Goal: Task Accomplishment & Management: Manage account settings

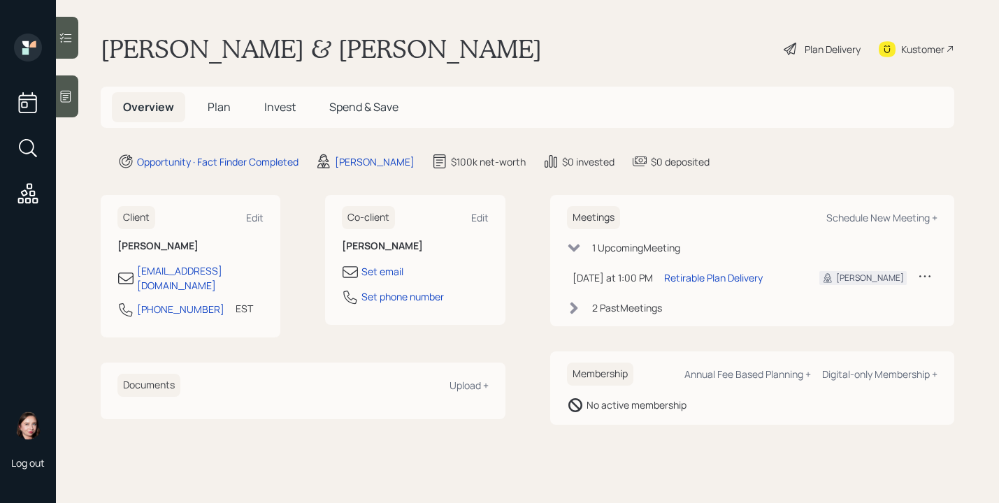
click at [853, 52] on div "Plan Delivery" at bounding box center [832, 49] width 56 height 15
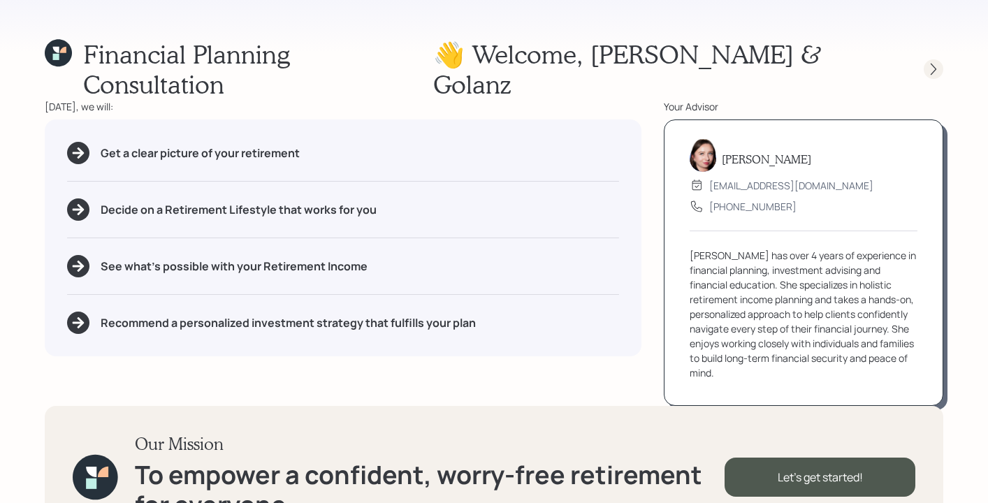
click at [943, 59] on div at bounding box center [921, 69] width 45 height 20
click at [944, 57] on div "Financial Planning Consultation 👋 Welcome , [PERSON_NAME] & Golanz [DATE], we w…" at bounding box center [494, 251] width 988 height 503
click at [940, 62] on icon at bounding box center [934, 69] width 14 height 14
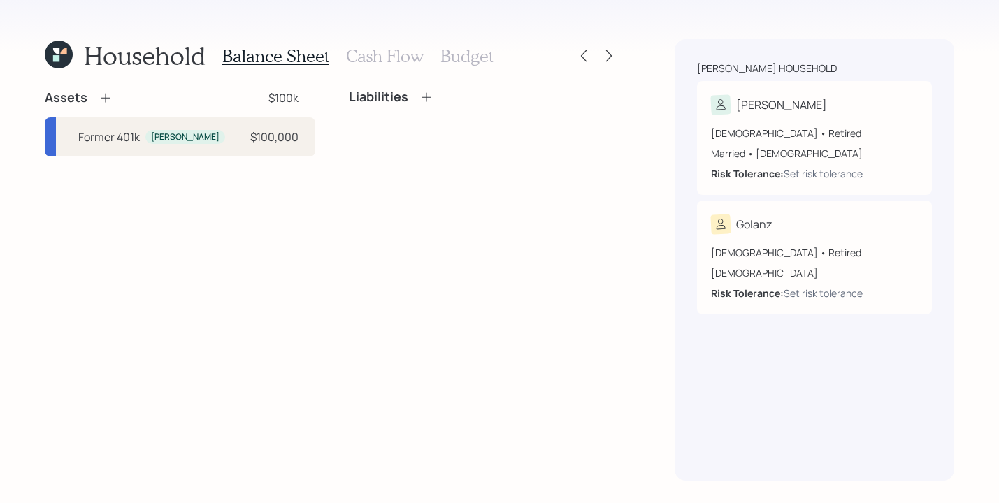
click at [618, 53] on div at bounding box center [596, 56] width 45 height 20
click at [612, 55] on icon at bounding box center [609, 56] width 14 height 14
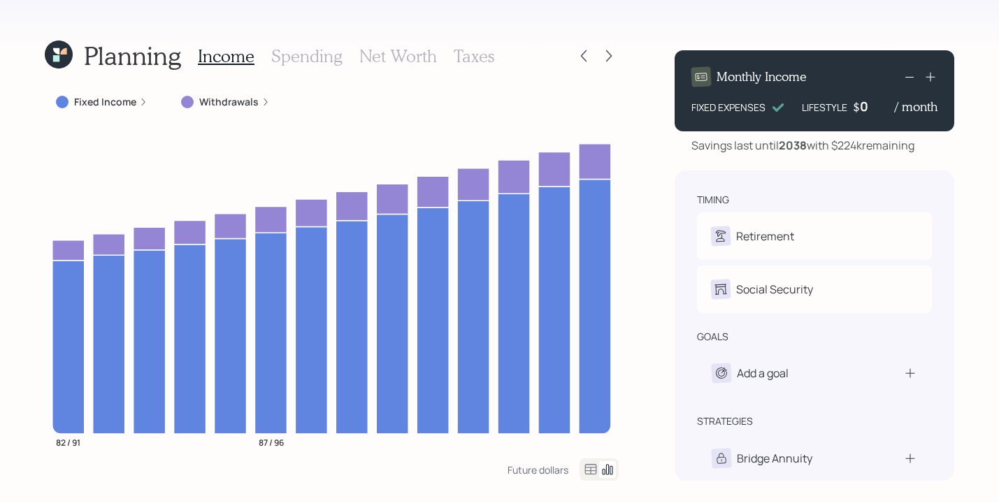
click at [299, 48] on h3 "Spending" at bounding box center [306, 56] width 71 height 20
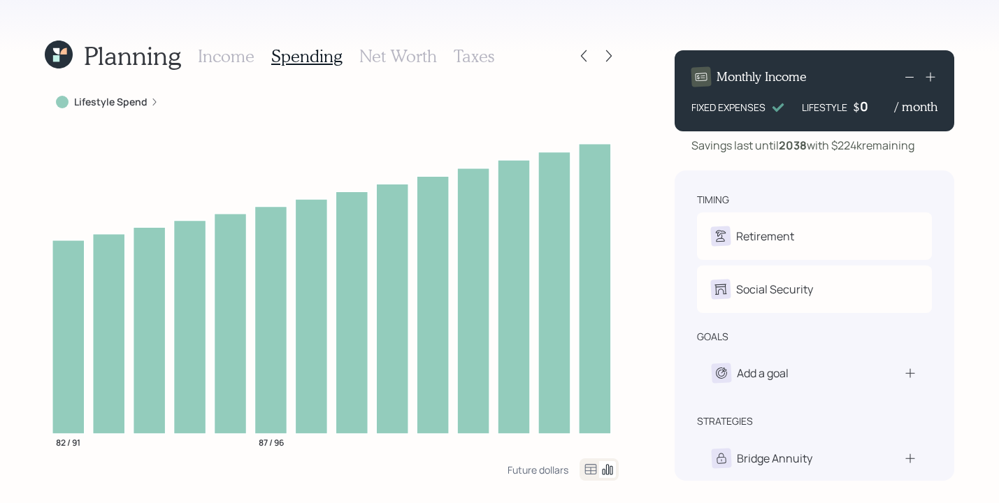
click at [370, 61] on h3 "Net Worth" at bounding box center [398, 56] width 78 height 20
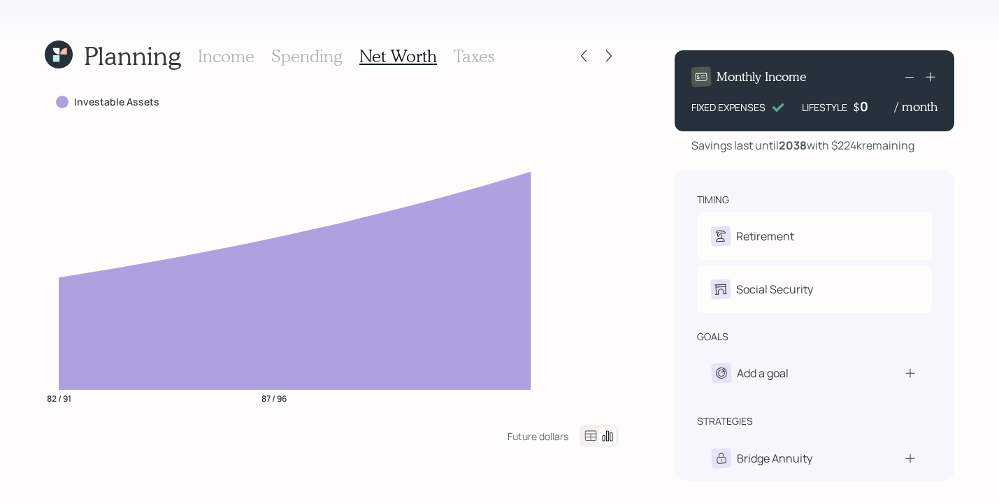
click at [477, 57] on h3 "Taxes" at bounding box center [474, 56] width 41 height 20
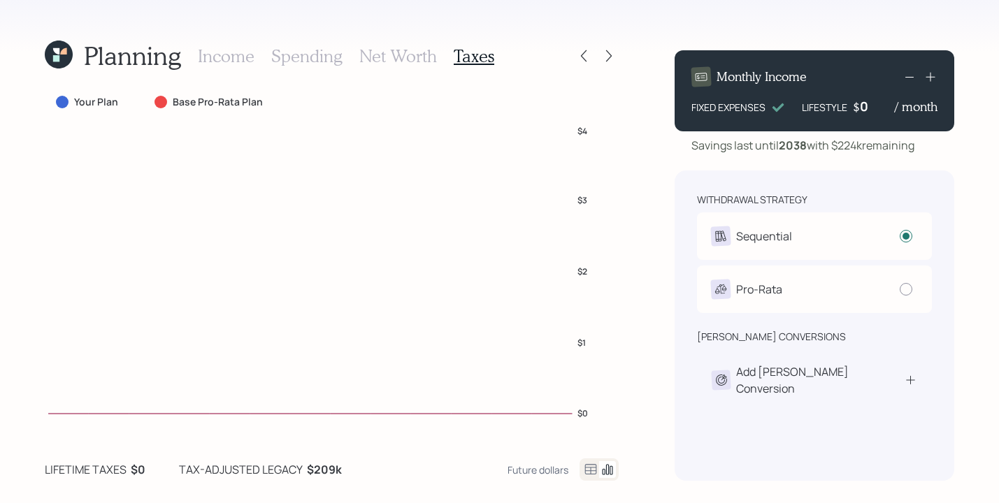
click at [217, 64] on h3 "Income" at bounding box center [226, 56] width 57 height 20
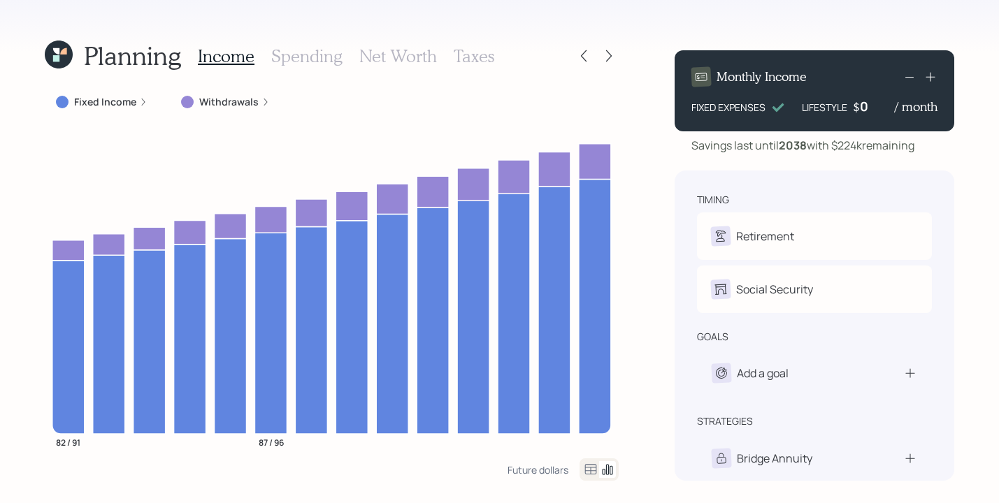
click at [594, 50] on div at bounding box center [596, 56] width 45 height 20
click at [579, 59] on icon at bounding box center [584, 56] width 14 height 14
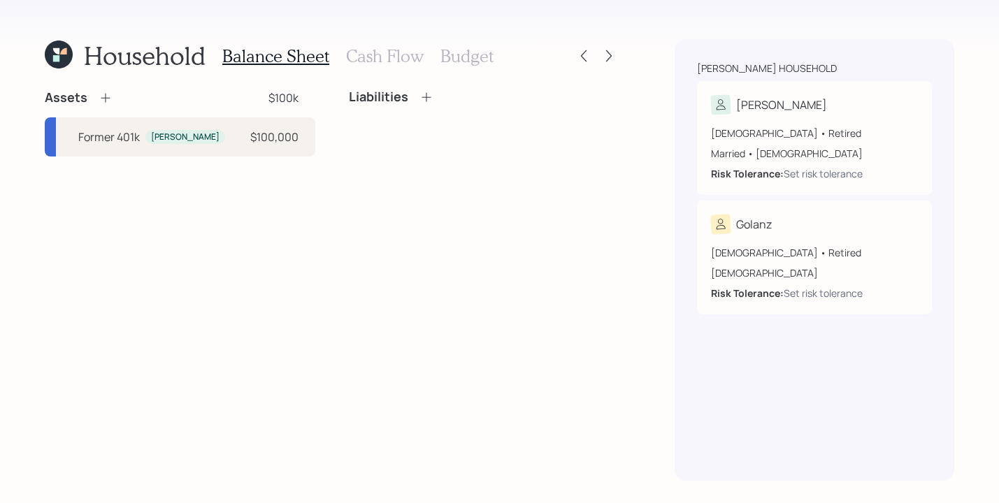
click at [67, 52] on icon at bounding box center [59, 55] width 28 height 28
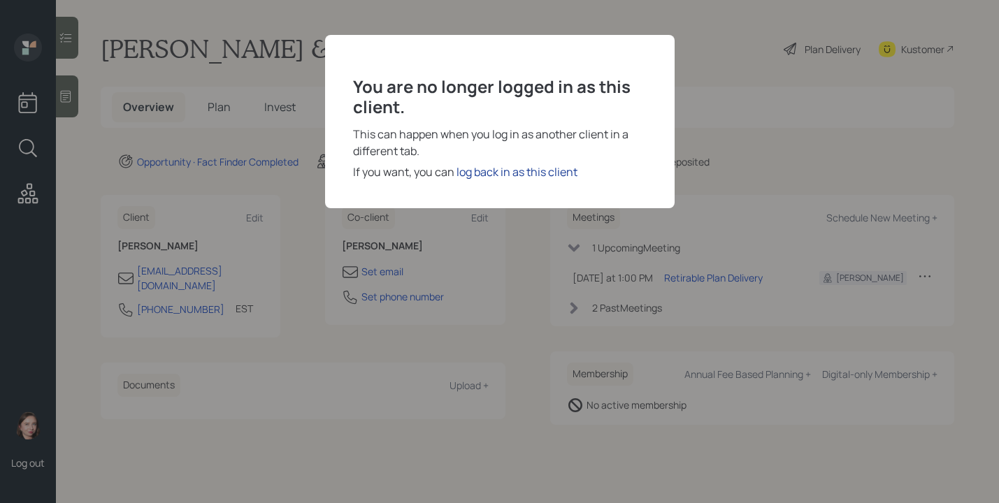
click at [514, 168] on div "log back in as this client" at bounding box center [516, 172] width 121 height 17
